Goal: Information Seeking & Learning: Learn about a topic

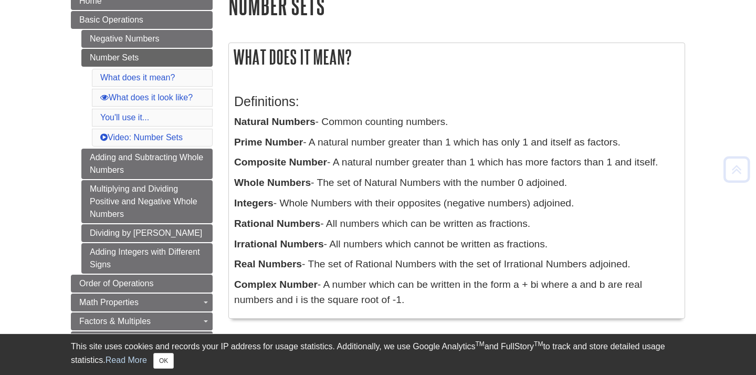
scroll to position [139, 0]
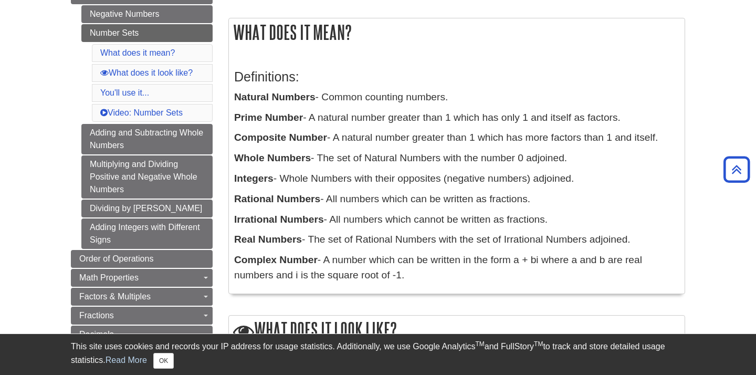
scroll to position [167, 0]
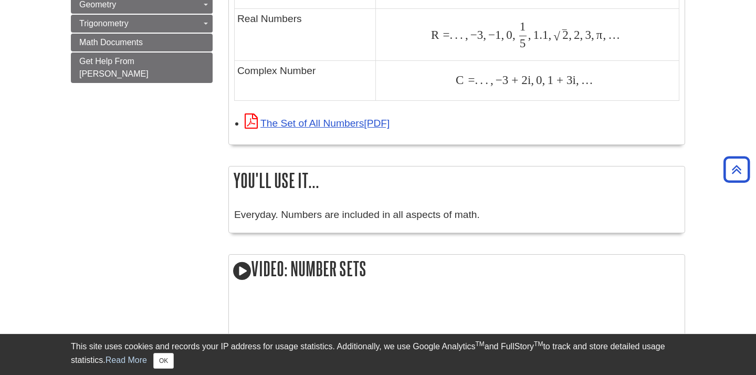
scroll to position [793, 0]
